Goal: Task Accomplishment & Management: Manage account settings

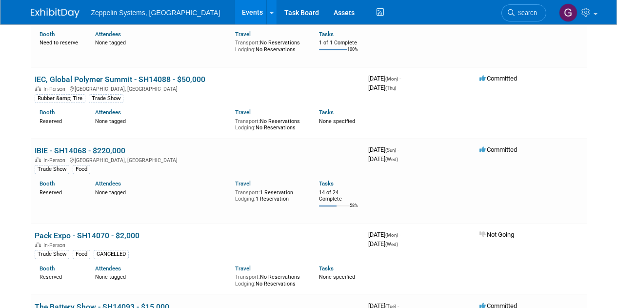
scroll to position [128, 0]
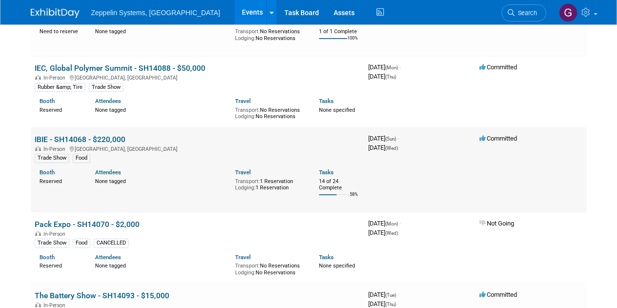
click at [105, 140] on link "IBIE - SH14068 - $220,000" at bounding box center [80, 139] width 91 height 9
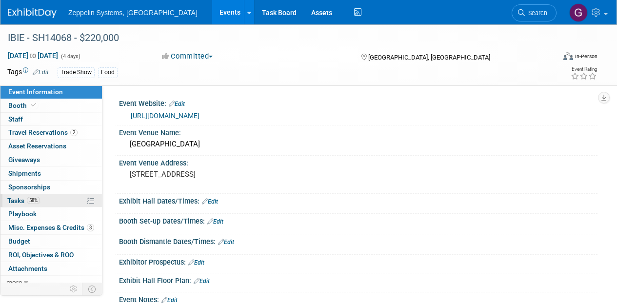
click at [41, 203] on link "58% Tasks 58%" at bounding box center [50, 200] width 101 height 13
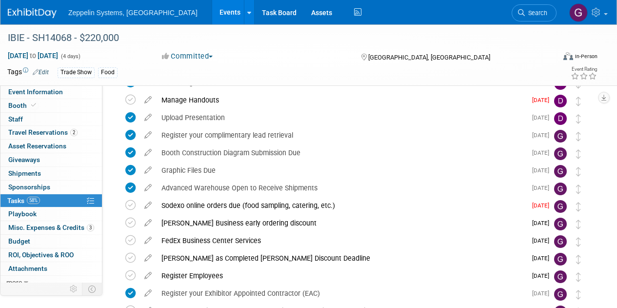
scroll to position [175, 0]
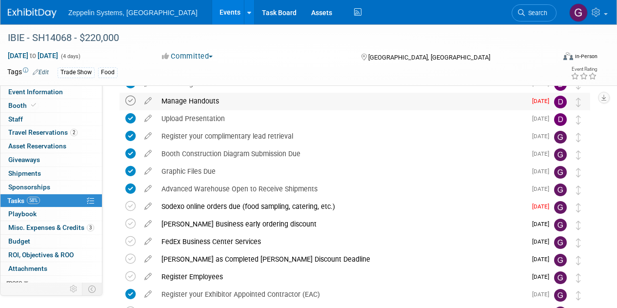
click at [132, 102] on icon at bounding box center [130, 101] width 10 height 10
click at [128, 206] on icon at bounding box center [130, 206] width 10 height 10
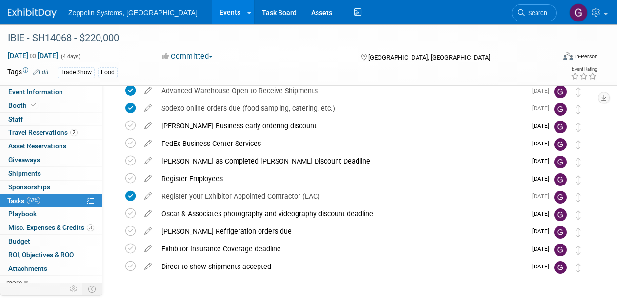
scroll to position [271, 0]
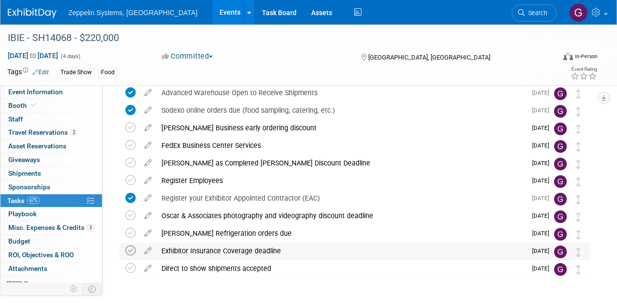
click at [128, 253] on icon at bounding box center [130, 250] width 10 height 10
click at [128, 213] on icon at bounding box center [130, 215] width 10 height 10
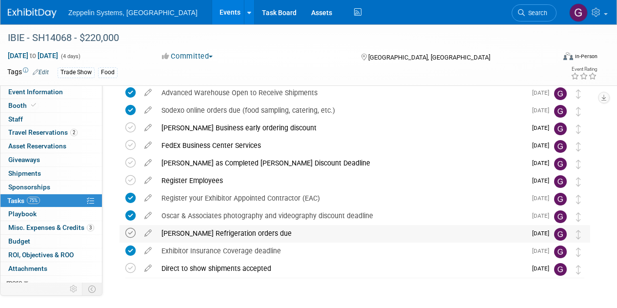
click at [129, 234] on icon at bounding box center [130, 233] width 10 height 10
click at [128, 147] on icon at bounding box center [130, 145] width 10 height 10
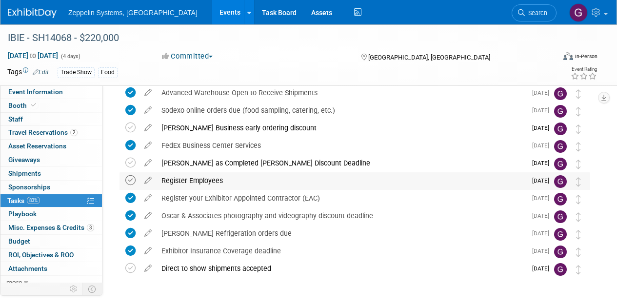
click at [131, 178] on icon at bounding box center [130, 180] width 10 height 10
click at [212, 12] on link "Events" at bounding box center [230, 12] width 36 height 24
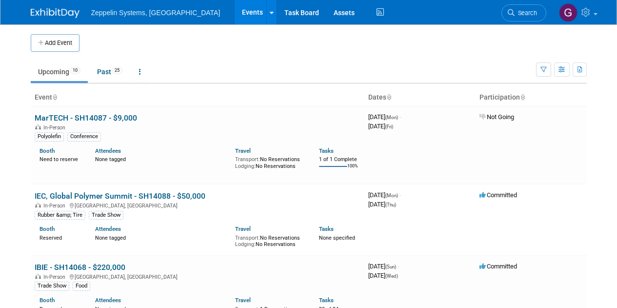
click at [435, 54] on td "Upcoming 10 Past 25 All Events 35 Past and Upcoming Grouped Annually Events gro…" at bounding box center [283, 68] width 505 height 32
click at [138, 192] on link "IEC, Global Polymer Summit - SH14088 - $50,000" at bounding box center [120, 195] width 171 height 9
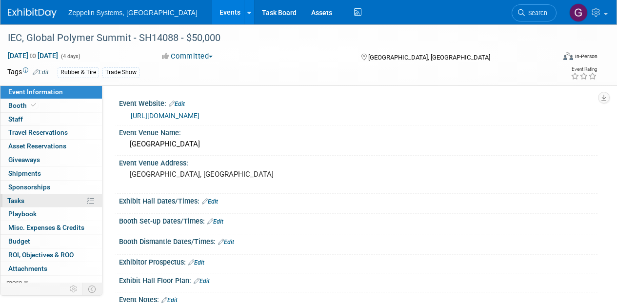
click at [33, 199] on link "0% Tasks 0%" at bounding box center [50, 200] width 101 height 13
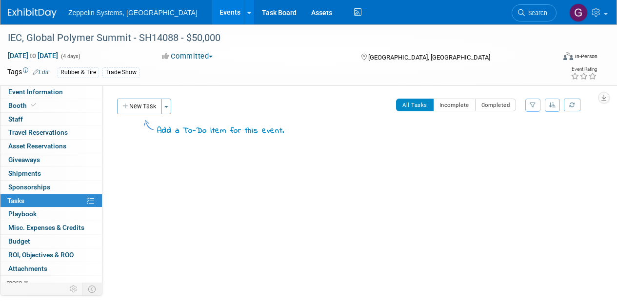
click at [212, 8] on link "Events" at bounding box center [230, 12] width 36 height 24
